Goal: Navigation & Orientation: Find specific page/section

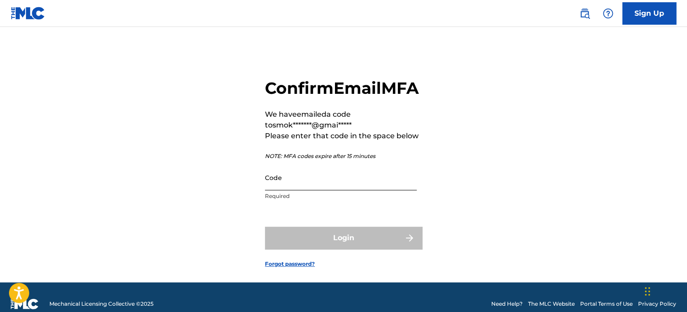
click at [291, 190] on input "Code" at bounding box center [341, 178] width 152 height 26
paste input "824452"
click at [314, 249] on div "Login" at bounding box center [343, 238] width 157 height 22
click at [303, 249] on div "Login" at bounding box center [343, 238] width 157 height 22
click at [298, 249] on div "Login" at bounding box center [343, 238] width 157 height 22
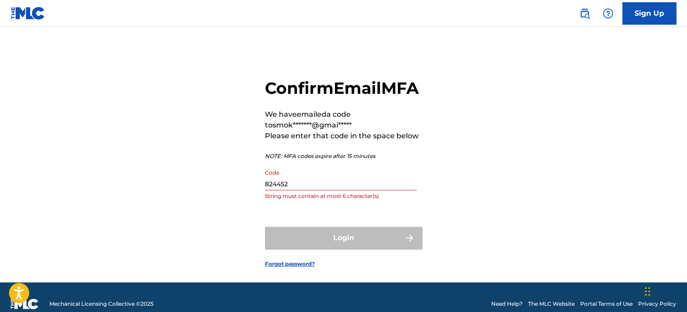
click at [298, 249] on div "Login" at bounding box center [343, 238] width 157 height 22
click at [268, 190] on input "824452" at bounding box center [341, 178] width 152 height 26
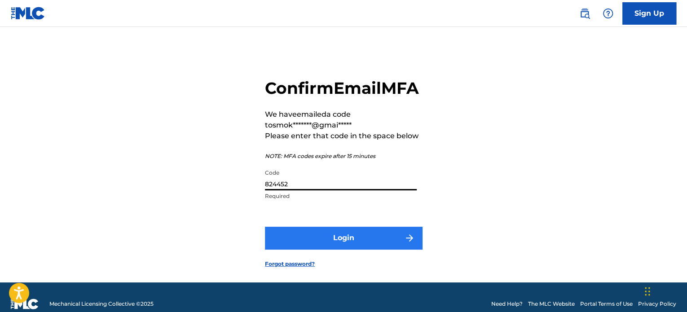
type input "824452"
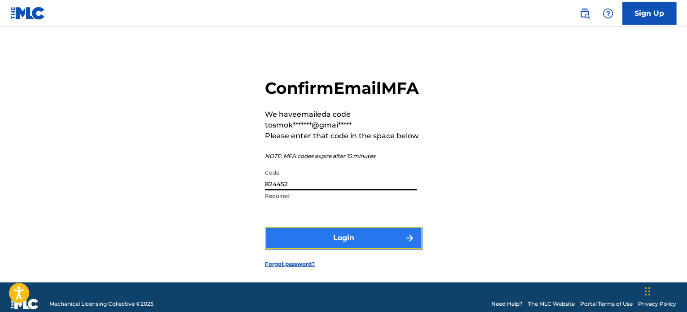
click at [311, 249] on button "Login" at bounding box center [343, 238] width 157 height 22
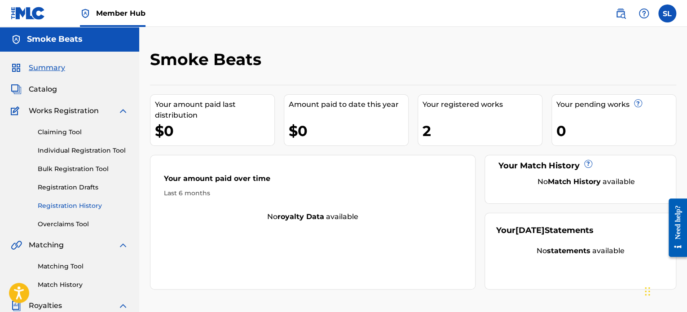
click at [72, 204] on link "Registration History" at bounding box center [83, 205] width 91 height 9
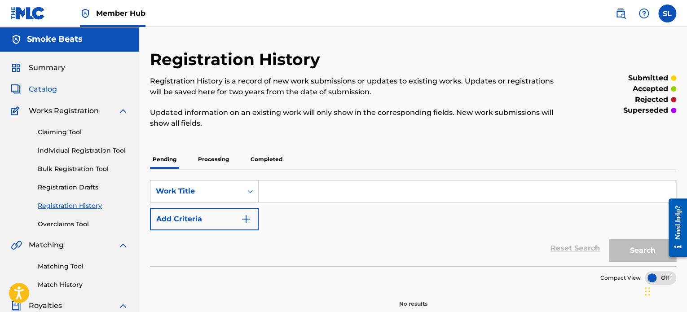
click at [54, 89] on span "Catalog" at bounding box center [43, 89] width 28 height 11
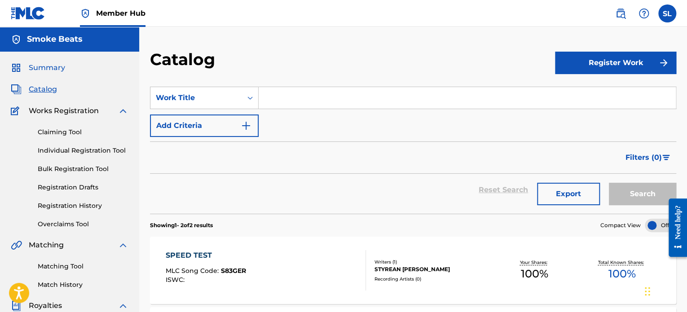
click at [36, 72] on span "Summary" at bounding box center [47, 67] width 36 height 11
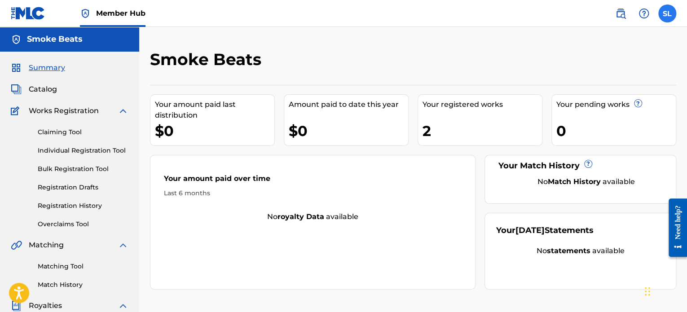
click at [669, 17] on label at bounding box center [667, 13] width 18 height 18
click at [667, 13] on input "SL [PERSON_NAME] [EMAIL_ADDRESS][DOMAIN_NAME] Notification Preferences Profile …" at bounding box center [667, 13] width 0 height 0
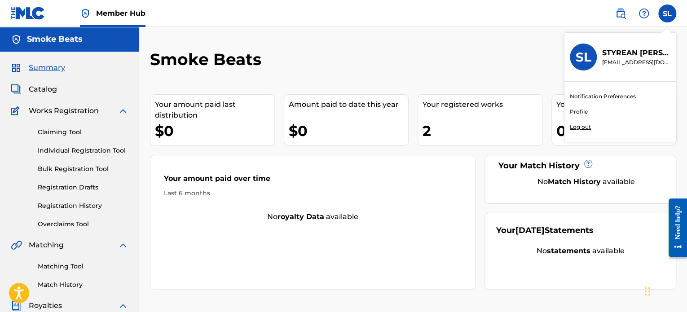
click at [583, 125] on p "Log out" at bounding box center [580, 127] width 21 height 8
click at [667, 13] on input "SL [PERSON_NAME] [EMAIL_ADDRESS][DOMAIN_NAME] Notification Preferences Profile …" at bounding box center [667, 13] width 0 height 0
